Goal: Information Seeking & Learning: Learn about a topic

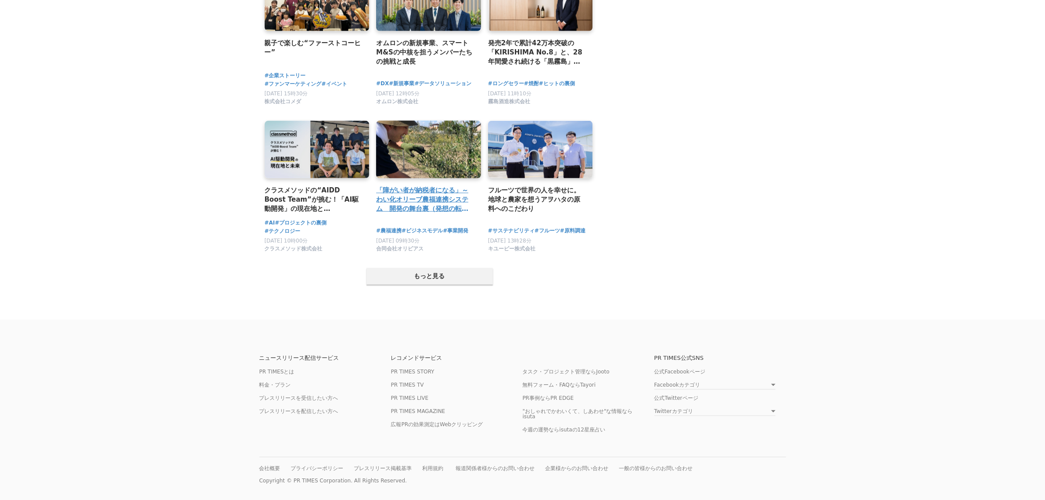
scroll to position [1620, 0]
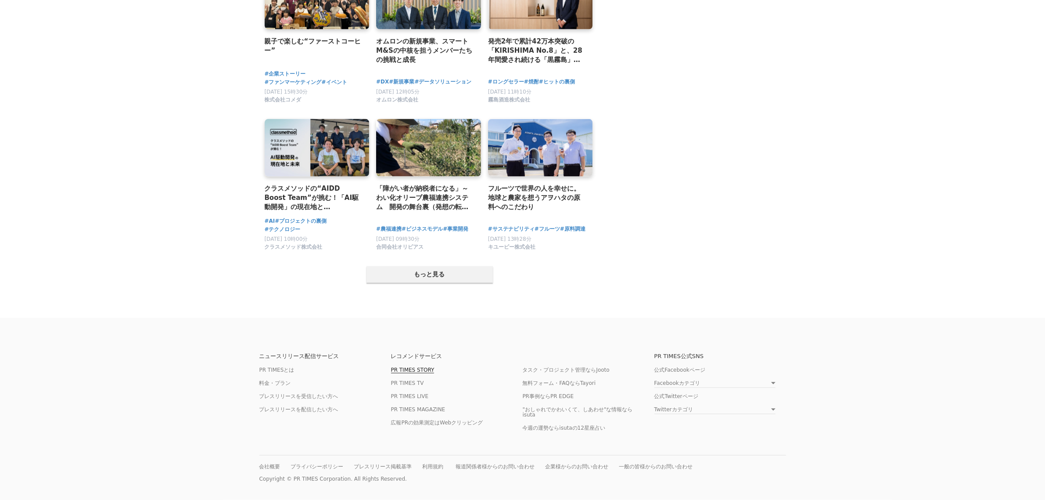
click at [422, 367] on link "PR TIMES STORY" at bounding box center [412, 370] width 43 height 7
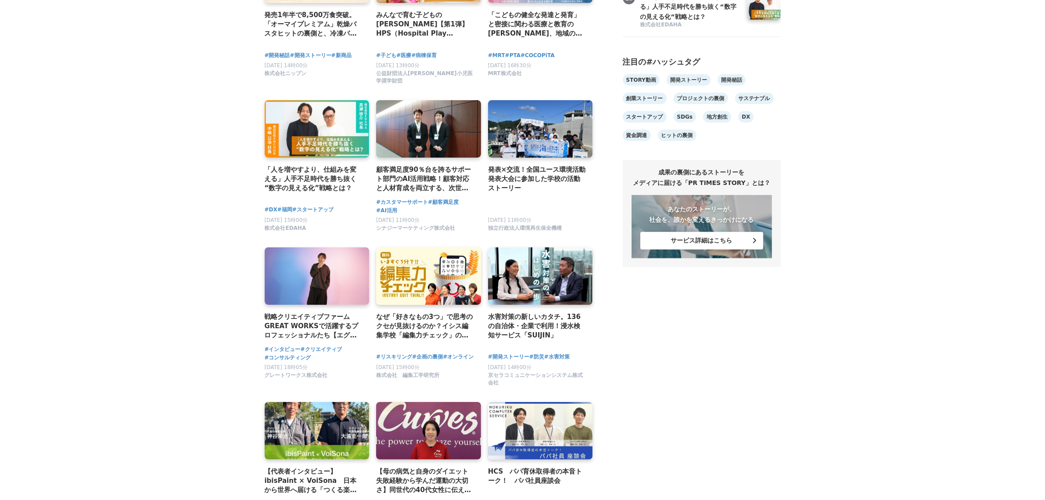
scroll to position [659, 0]
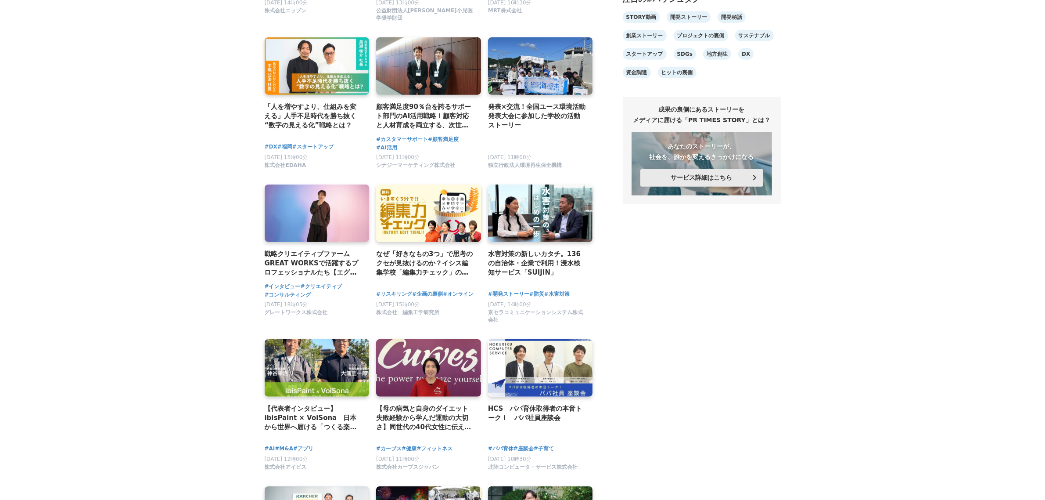
click at [698, 187] on button "サービス詳細はこちら" at bounding box center [702, 178] width 123 height 18
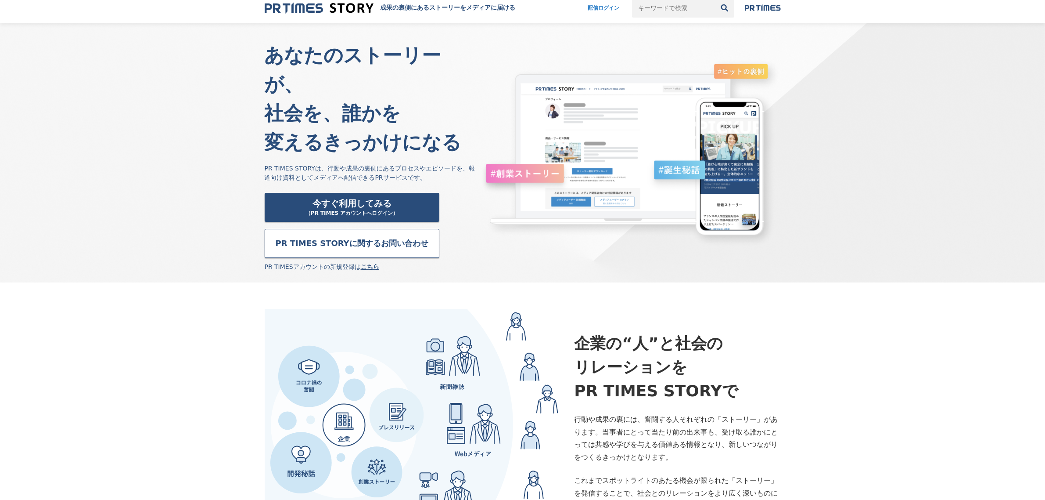
scroll to position [55, 0]
